Goal: Task Accomplishment & Management: Use online tool/utility

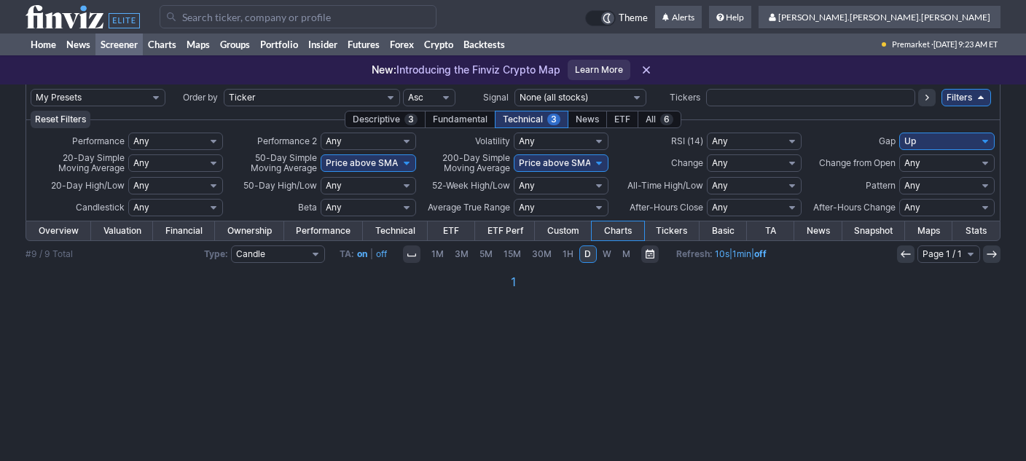
click at [116, 99] on select "My Presets -Save Screen -Edit Screens s: nuevo 2 2025 s: intradia s: CAIDA FUER…" at bounding box center [98, 97] width 135 height 17
click at [31, 89] on select "My Presets -Save Screen -Edit Screens s: nuevo 2 2025 s: intradia s: CAIDA FUER…" at bounding box center [98, 97] width 135 height 17
select select "My Presets"
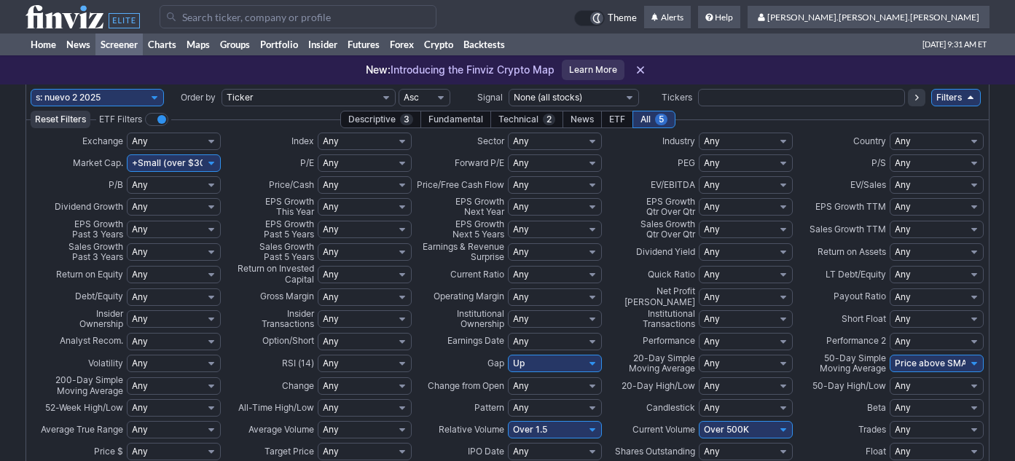
click at [130, 99] on select "My Presets -Save Screen -Edit Screens s: nuevo 2 2025 s: intradia s: CAIDA FUER…" at bounding box center [97, 97] width 133 height 17
click at [31, 89] on select "My Presets -Save Screen -Edit Screens s: nuevo 2 2025 s: intradia s: CAIDA FUER…" at bounding box center [97, 97] width 133 height 17
select select "My Presets"
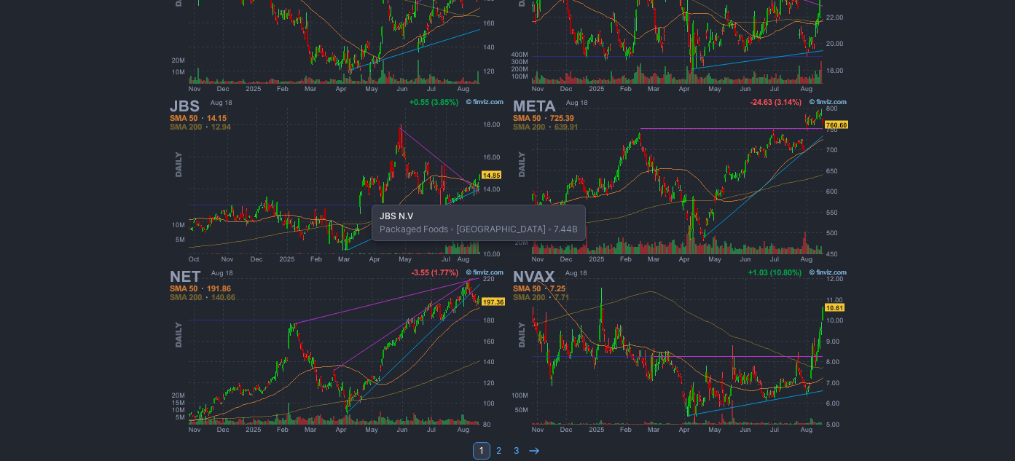
scroll to position [1243, 0]
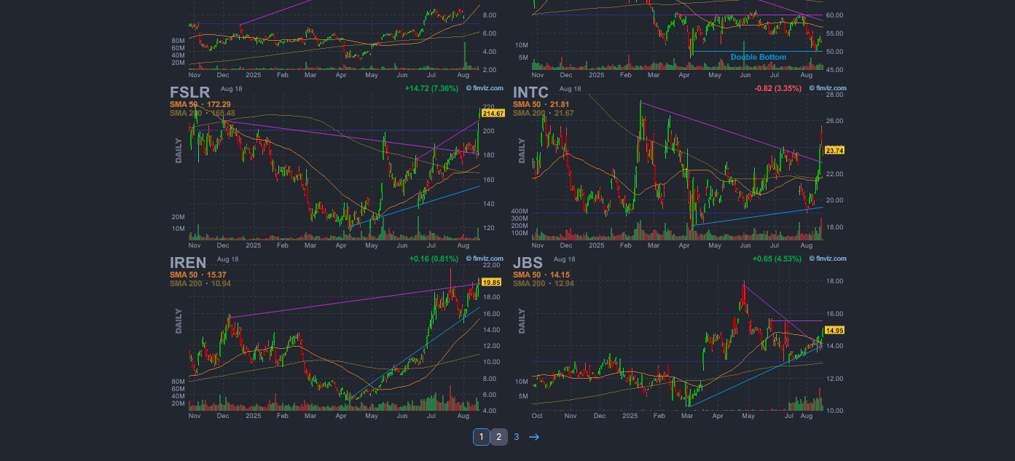
click at [500, 437] on link "2" at bounding box center [498, 436] width 17 height 17
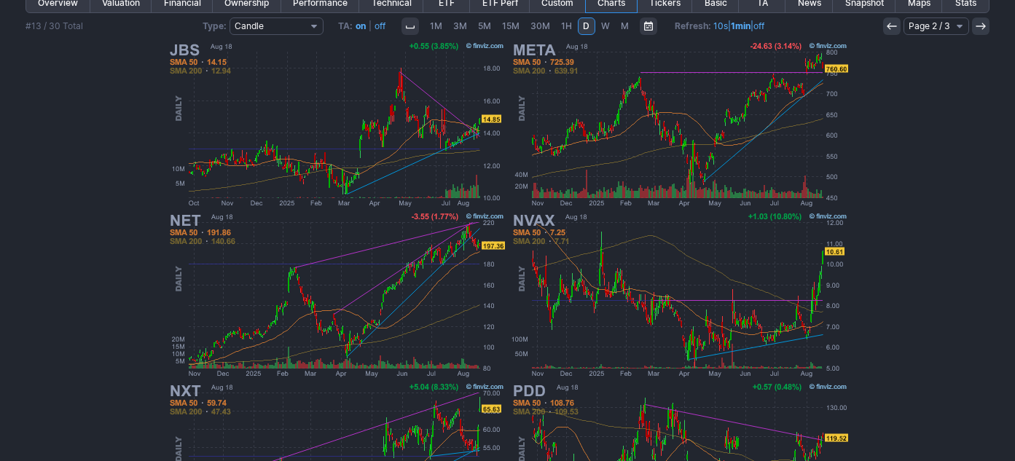
scroll to position [806, 0]
